Goal: Transaction & Acquisition: Purchase product/service

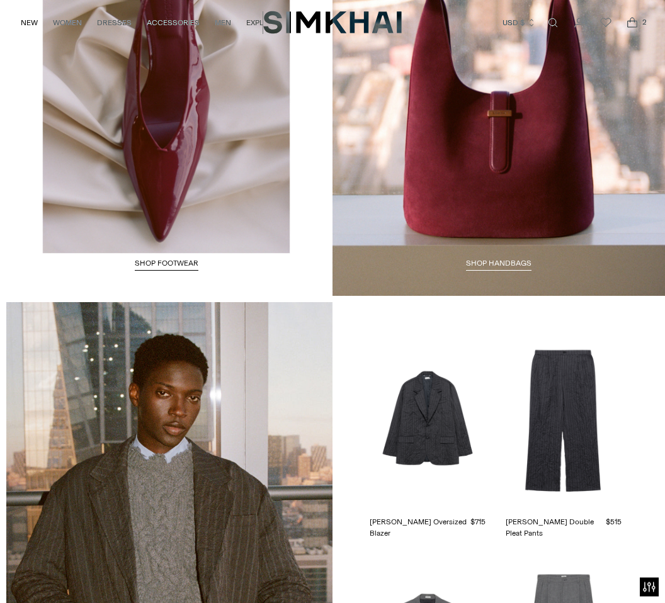
scroll to position [1609, 0]
click at [519, 259] on link "Shop HANDBAGS" at bounding box center [498, 265] width 65 height 13
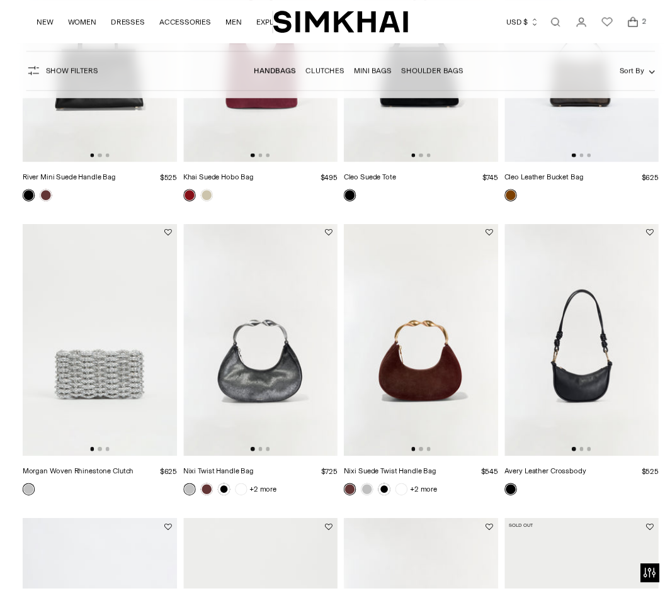
scroll to position [594, 0]
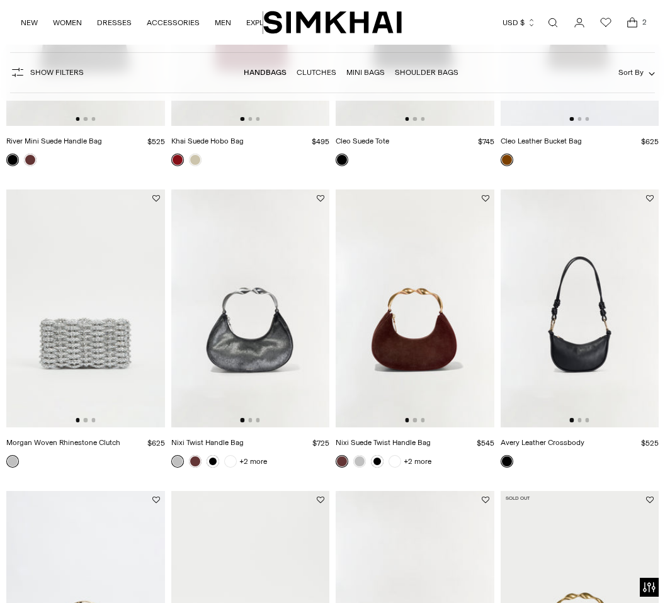
click at [420, 385] on img at bounding box center [414, 307] width 159 height 237
